Goal: Task Accomplishment & Management: Use online tool/utility

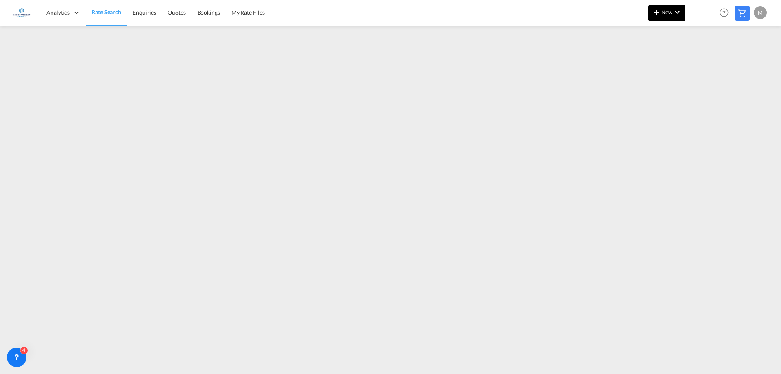
click at [674, 10] on md-icon "icon-chevron-down" at bounding box center [678, 12] width 10 height 10
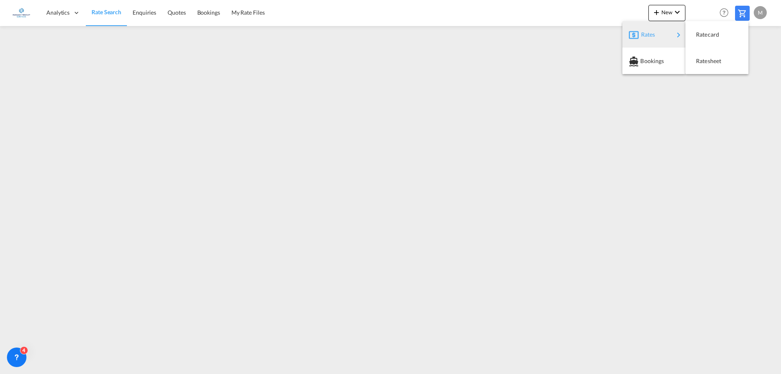
click at [650, 37] on span "Rates" at bounding box center [646, 34] width 10 height 16
click at [705, 65] on span "Ratesheet" at bounding box center [700, 61] width 9 height 16
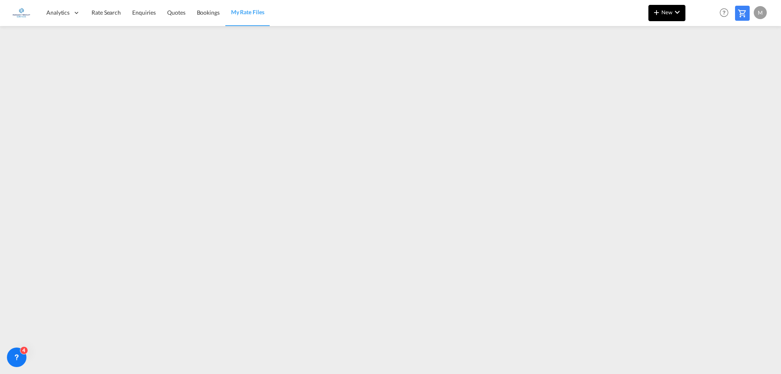
click at [669, 9] on span "New" at bounding box center [667, 12] width 31 height 7
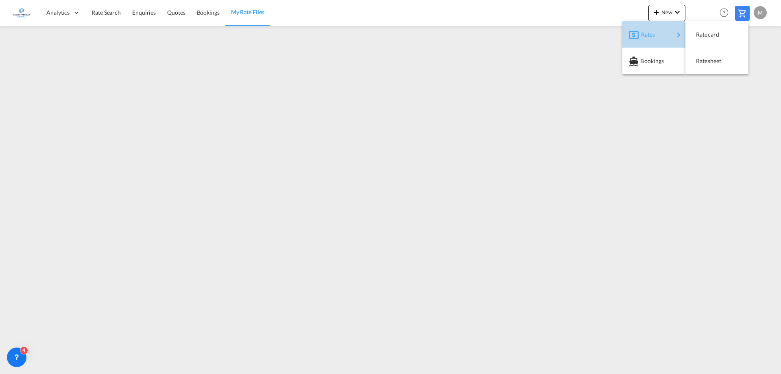
click at [651, 35] on span "Rates" at bounding box center [646, 34] width 10 height 16
click at [705, 63] on span "Ratesheet" at bounding box center [700, 61] width 9 height 16
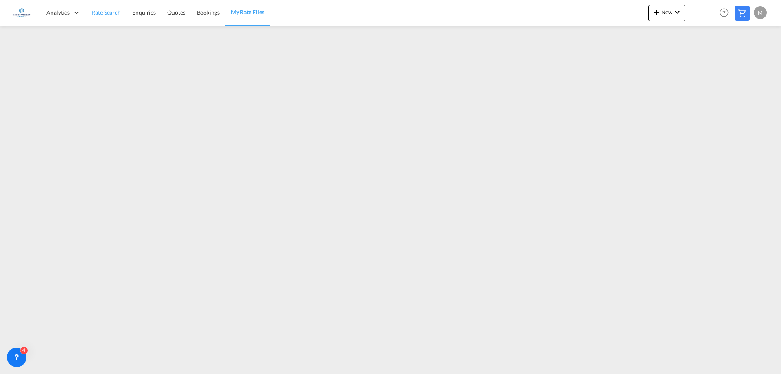
click at [116, 15] on span "Rate Search" at bounding box center [106, 12] width 29 height 7
